Goal: Navigation & Orientation: Find specific page/section

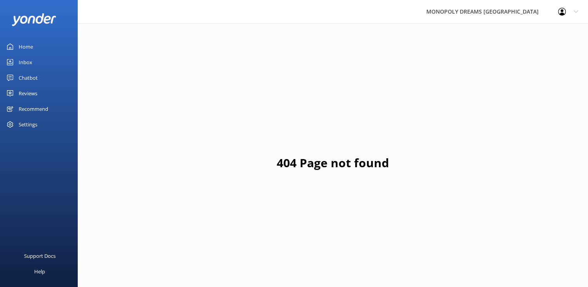
click at [28, 46] on div "Home" at bounding box center [26, 47] width 14 height 16
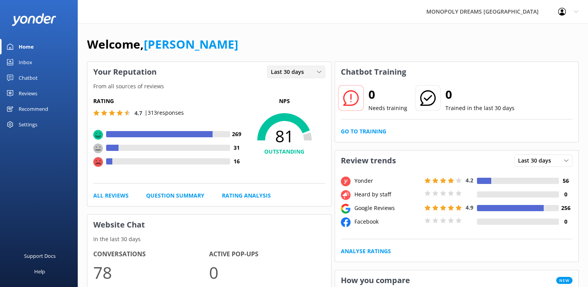
click at [295, 72] on span "Last 30 days" at bounding box center [290, 72] width 38 height 9
click at [283, 91] on div "Last 7 days" at bounding box center [283, 88] width 25 height 8
